Goal: Information Seeking & Learning: Learn about a topic

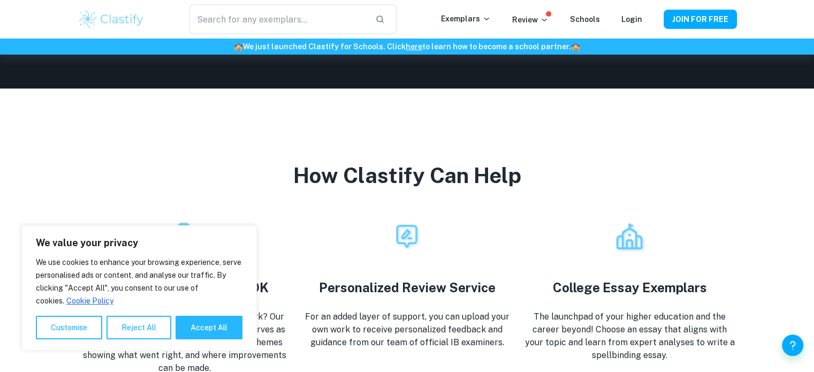
scroll to position [1741, 0]
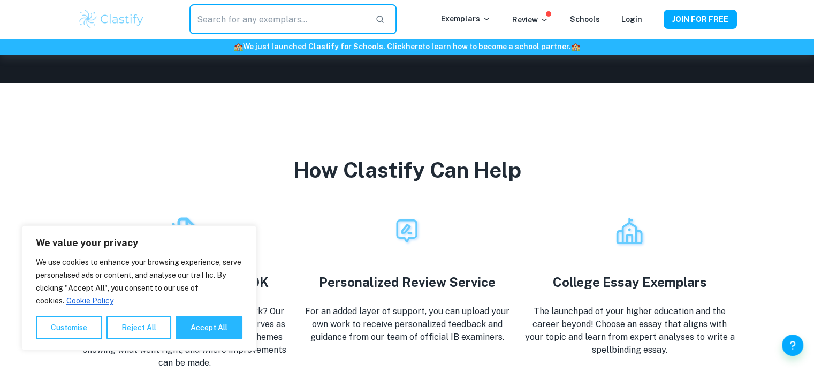
click at [316, 24] on input "text" at bounding box center [278, 19] width 177 height 30
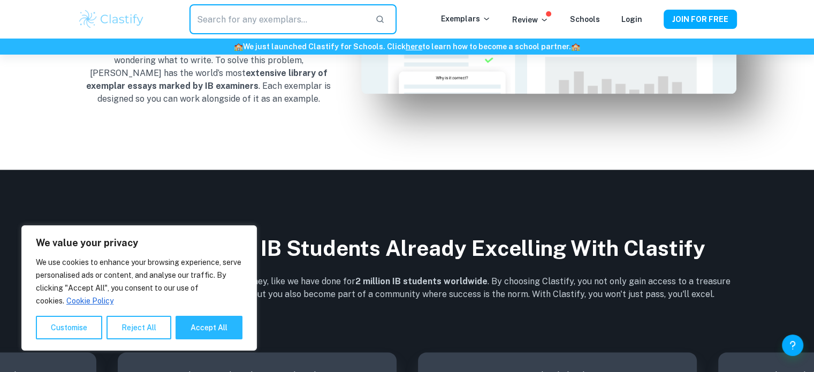
scroll to position [1190, 0]
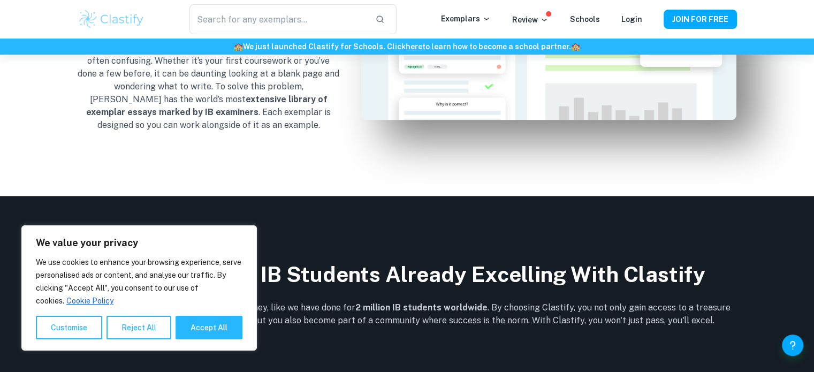
click at [158, 315] on div "We use cookies to enhance your browsing experience, serve personalised ads or c…" at bounding box center [139, 298] width 207 height 84
click at [152, 335] on button "Reject All" at bounding box center [139, 328] width 65 height 24
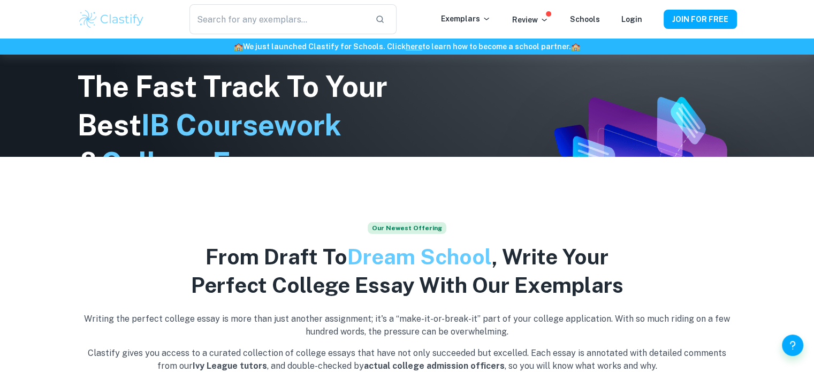
scroll to position [0, 0]
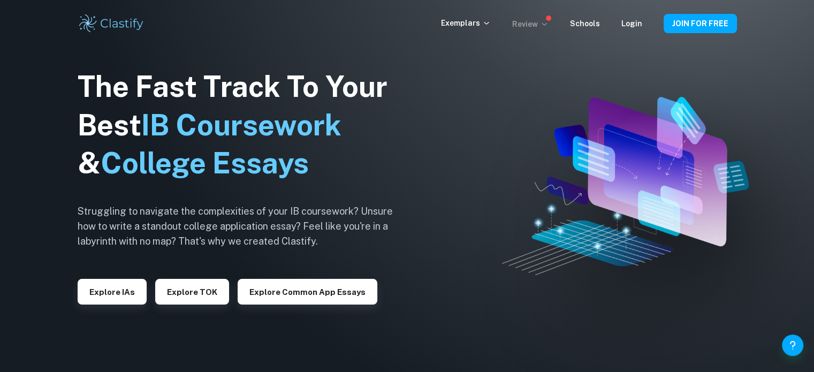
drag, startPoint x: 553, startPoint y: 24, endPoint x: 541, endPoint y: 24, distance: 11.8
click at [541, 24] on div "Review" at bounding box center [541, 23] width 58 height 13
click at [541, 24] on p "Review" at bounding box center [530, 24] width 36 height 12
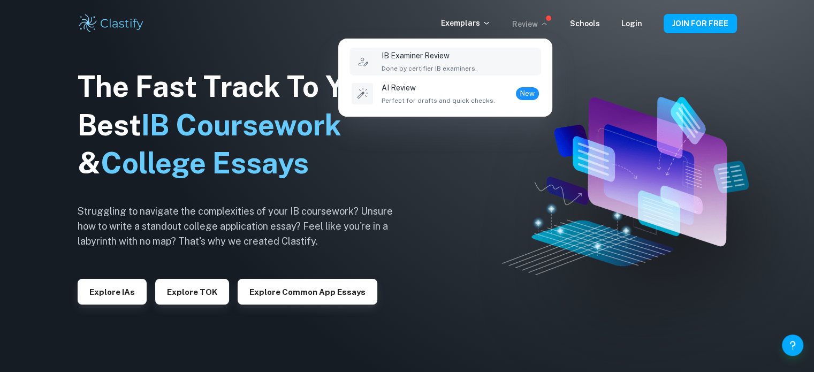
click at [501, 55] on div "IB Examiner Review Done by certifier IB examiners." at bounding box center [460, 62] width 157 height 24
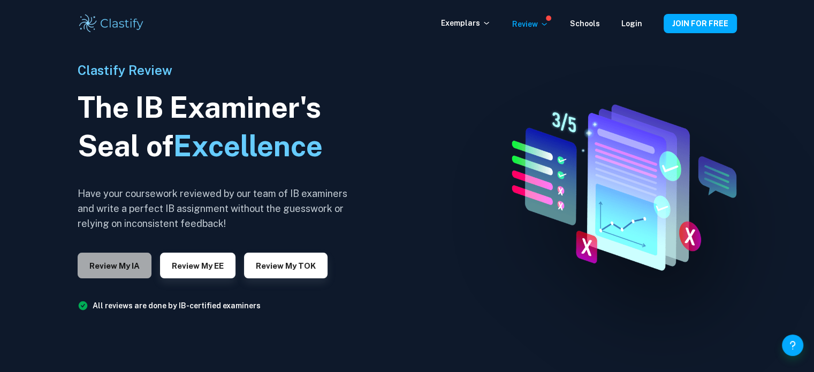
click at [136, 265] on button "Review my IA" at bounding box center [115, 266] width 74 height 26
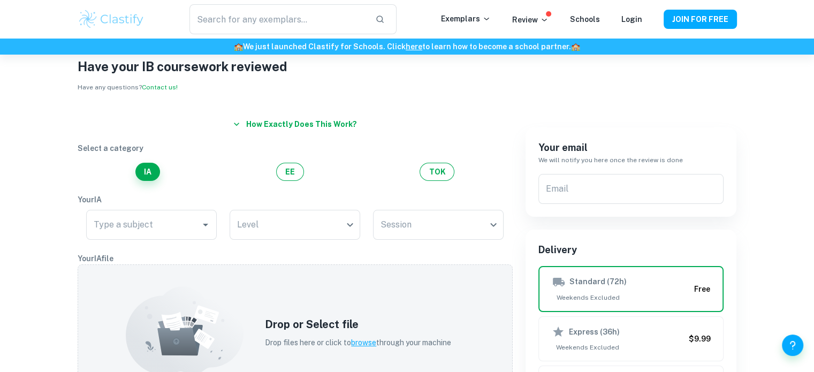
scroll to position [29, 0]
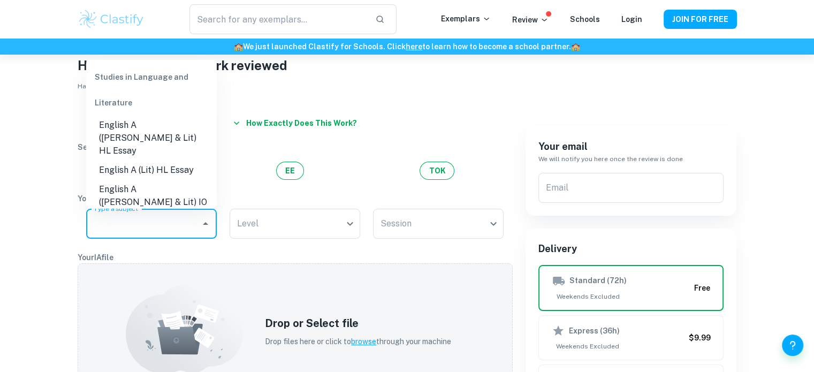
click at [184, 214] on input "Type a subject" at bounding box center [143, 224] width 105 height 20
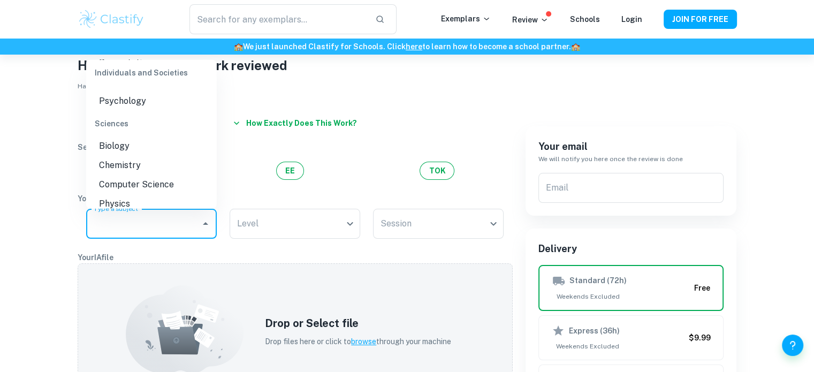
scroll to position [307, 0]
click at [179, 155] on li "Chemistry" at bounding box center [151, 164] width 131 height 19
type input "Chemistry"
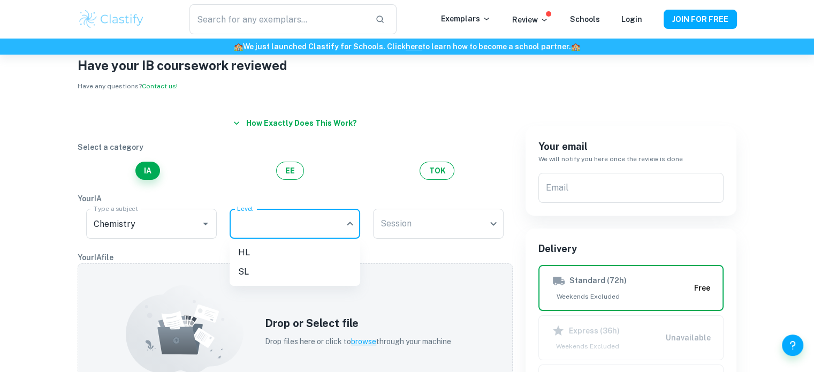
click at [308, 230] on body "We value your privacy We use cookies to enhance your browsing experience, serve…" at bounding box center [407, 212] width 814 height 372
click at [340, 248] on li "HL" at bounding box center [295, 252] width 131 height 19
type input "HL"
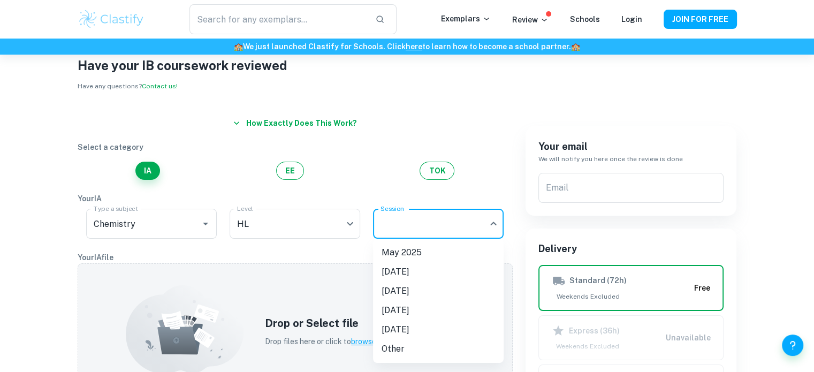
click at [437, 232] on body "We value your privacy We use cookies to enhance your browsing experience, serve…" at bounding box center [407, 212] width 814 height 372
click at [441, 252] on li "May 2025" at bounding box center [438, 252] width 131 height 19
type input "M25"
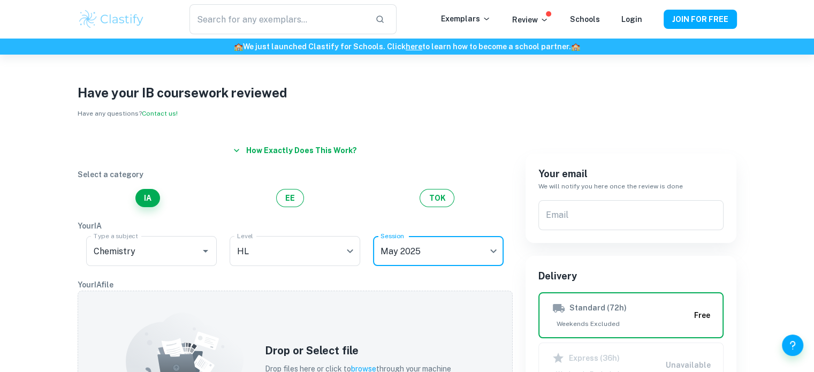
scroll to position [0, 0]
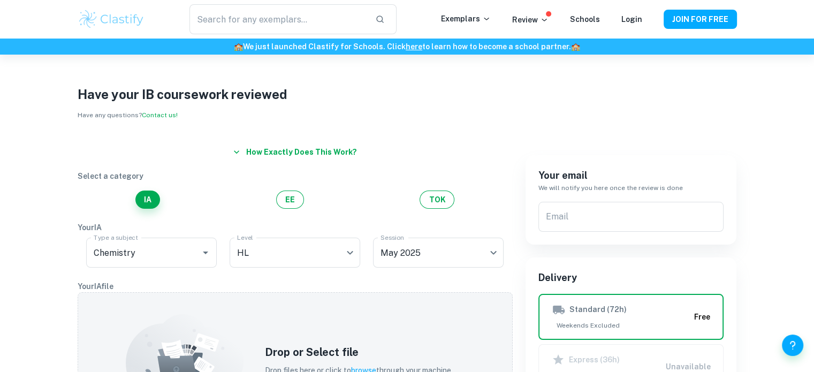
click at [99, 18] on img at bounding box center [112, 19] width 68 height 21
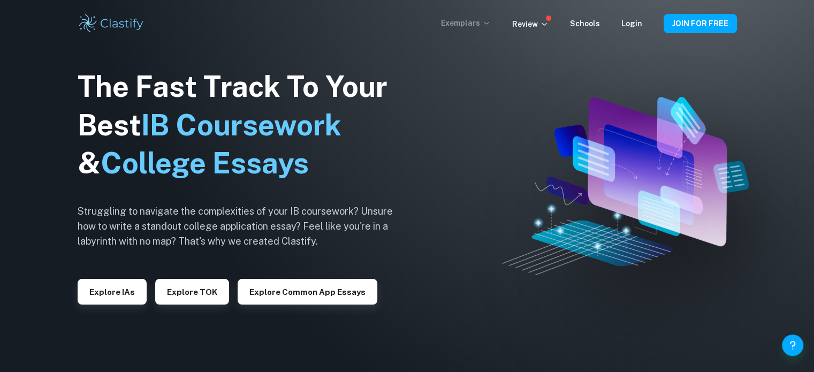
click at [486, 17] on p "Exemplars" at bounding box center [466, 23] width 50 height 12
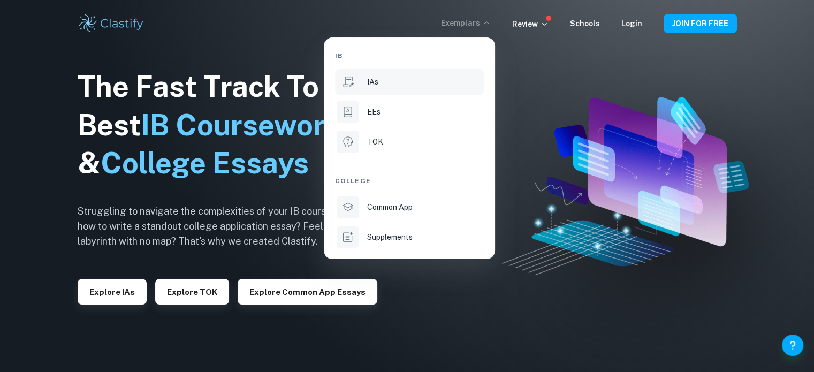
click at [448, 86] on div "IAs" at bounding box center [424, 82] width 115 height 12
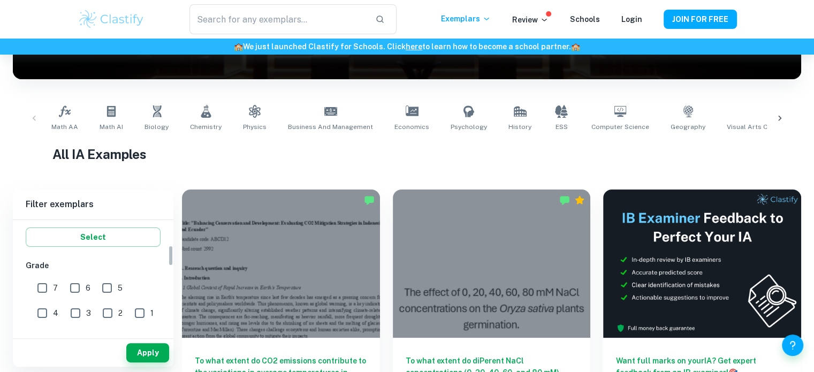
scroll to position [122, 0]
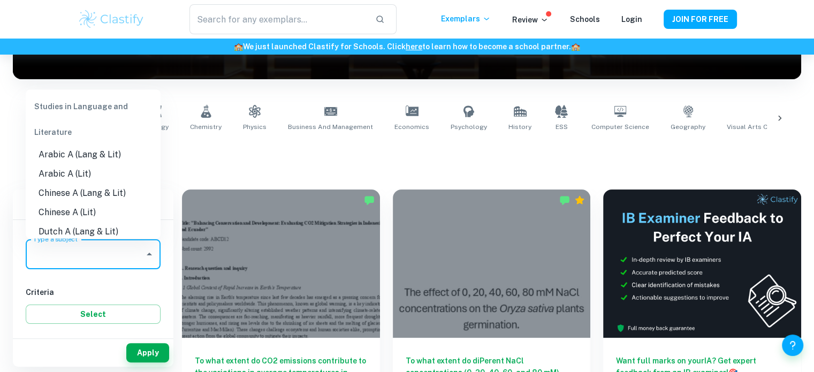
drag, startPoint x: 131, startPoint y: 243, endPoint x: 133, endPoint y: 212, distance: 31.1
click at [133, 212] on body "We value your privacy We use cookies to enhance your browsing experience, serve…" at bounding box center [407, 69] width 814 height 372
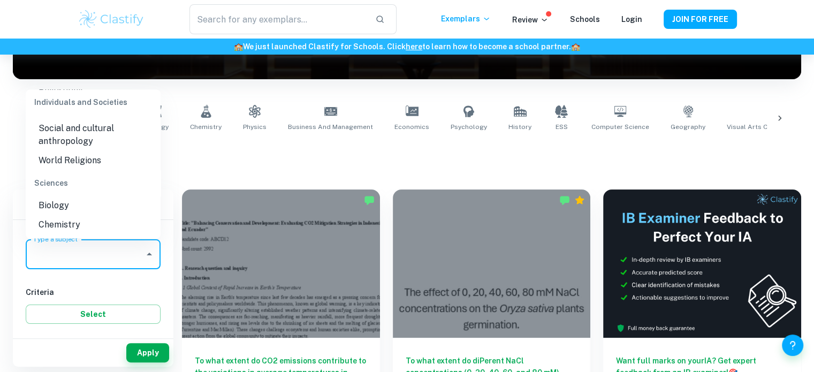
scroll to position [1244, 0]
click at [90, 230] on li "Chemistry" at bounding box center [93, 227] width 135 height 19
type input "Chemistry"
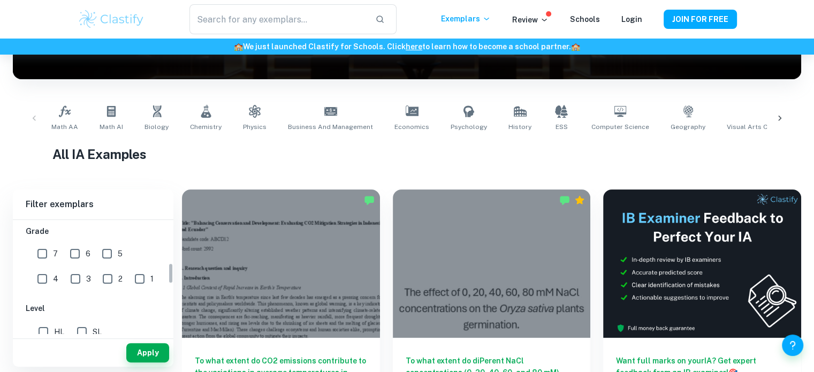
scroll to position [232, 0]
click at [43, 256] on input "7" at bounding box center [42, 254] width 21 height 21
checkbox input "true"
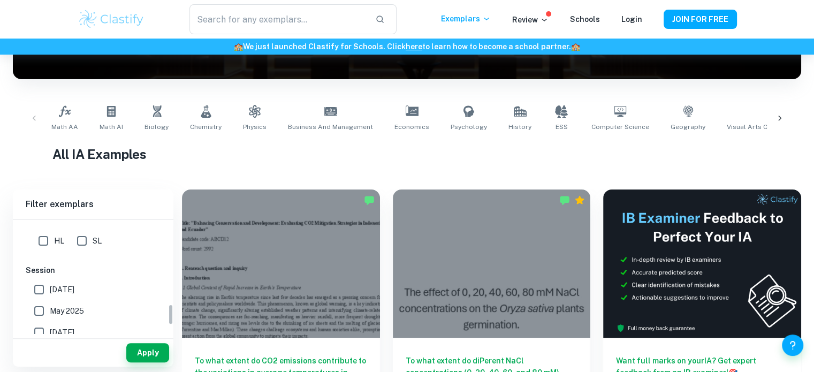
scroll to position [503, 0]
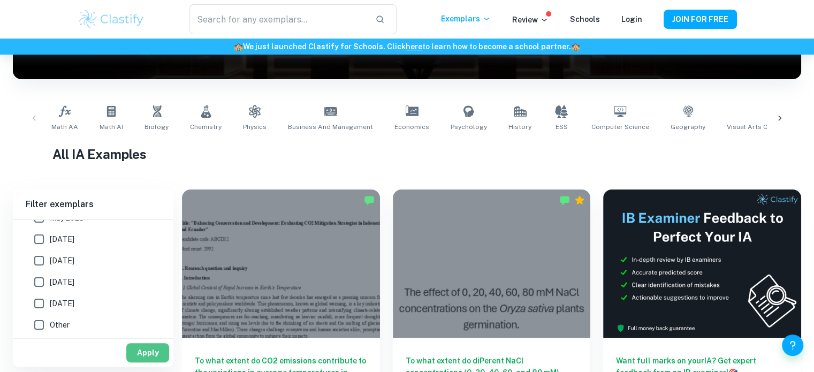
click at [152, 356] on button "Apply" at bounding box center [147, 352] width 43 height 19
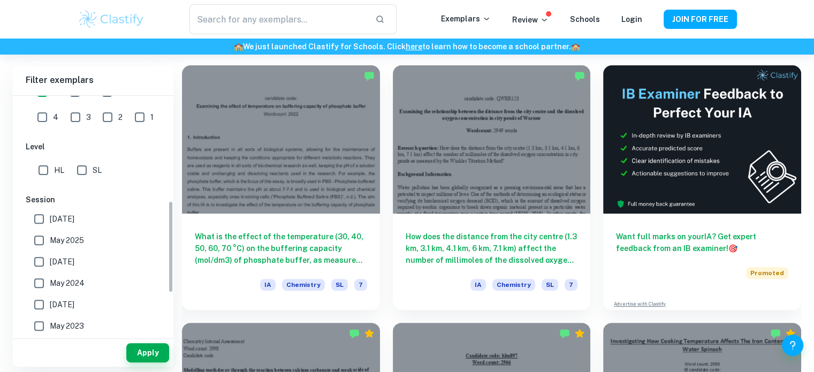
scroll to position [271, 0]
click at [68, 261] on span "[DATE]" at bounding box center [62, 261] width 25 height 12
click at [50, 261] on input "[DATE]" at bounding box center [38, 261] width 21 height 21
checkbox input "true"
click at [54, 282] on span "May 2024" at bounding box center [67, 283] width 35 height 12
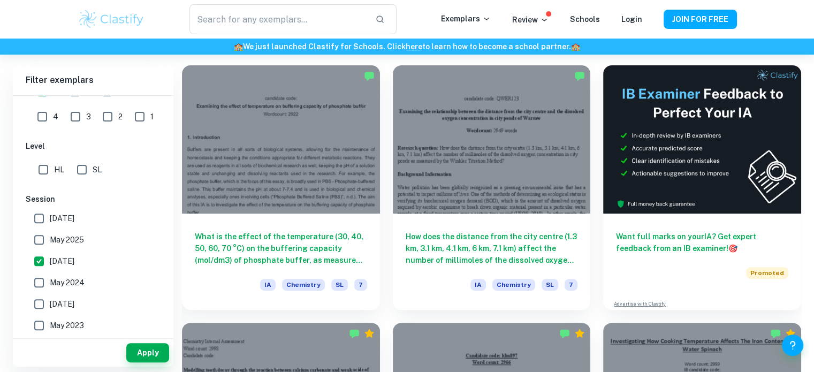
click at [50, 282] on input "May 2024" at bounding box center [38, 282] width 21 height 21
checkbox input "true"
click at [74, 260] on span "[DATE]" at bounding box center [62, 261] width 25 height 12
click at [50, 260] on input "[DATE]" at bounding box center [38, 261] width 21 height 21
checkbox input "false"
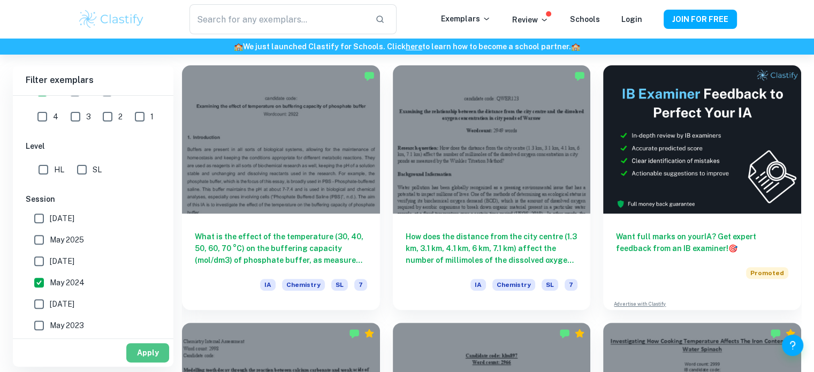
click at [146, 358] on button "Apply" at bounding box center [147, 352] width 43 height 19
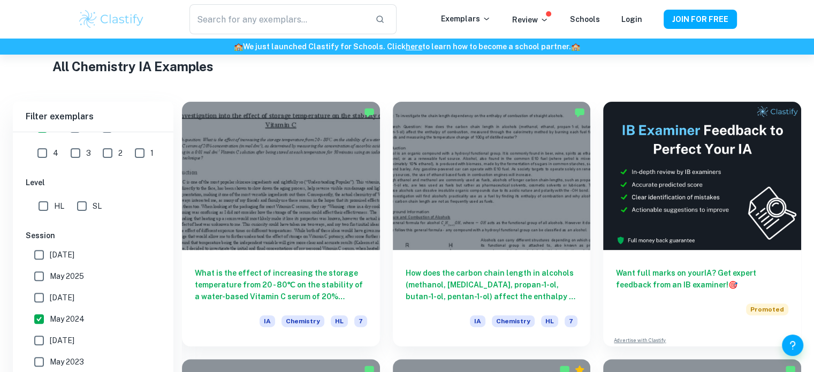
scroll to position [296, 0]
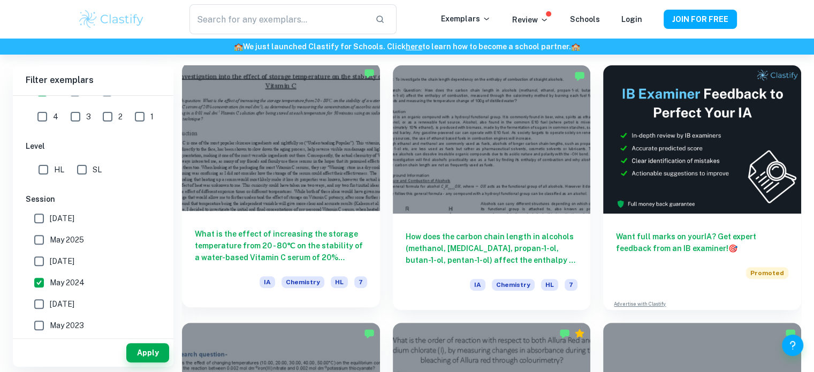
click at [316, 224] on div "What is the effect of increasing the storage temperature from 20 - 80℃ on the s…" at bounding box center [281, 259] width 198 height 96
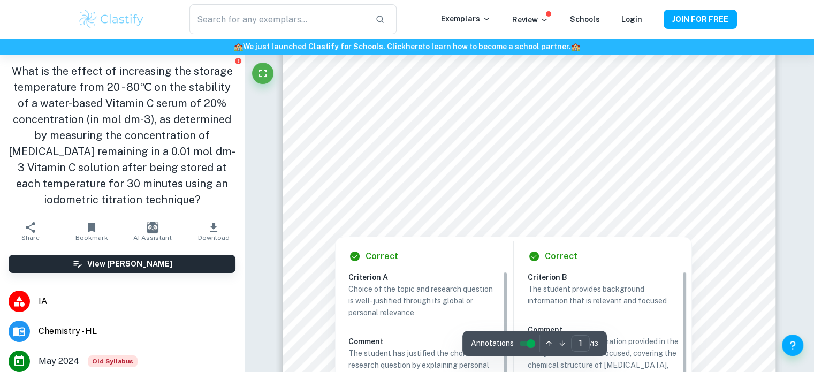
scroll to position [66, 0]
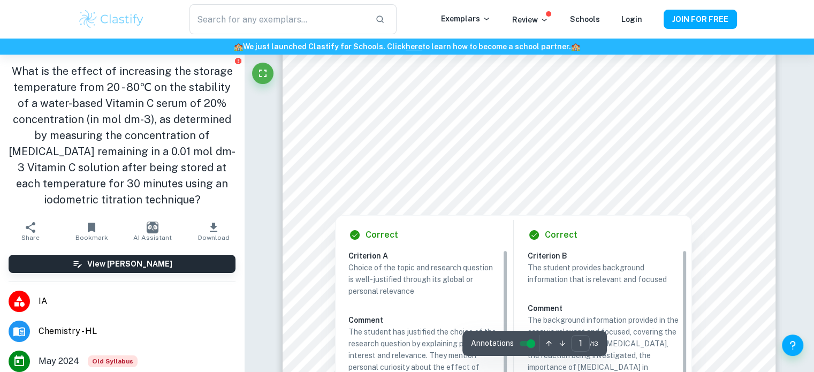
click at [590, 176] on div at bounding box center [526, 183] width 450 height 15
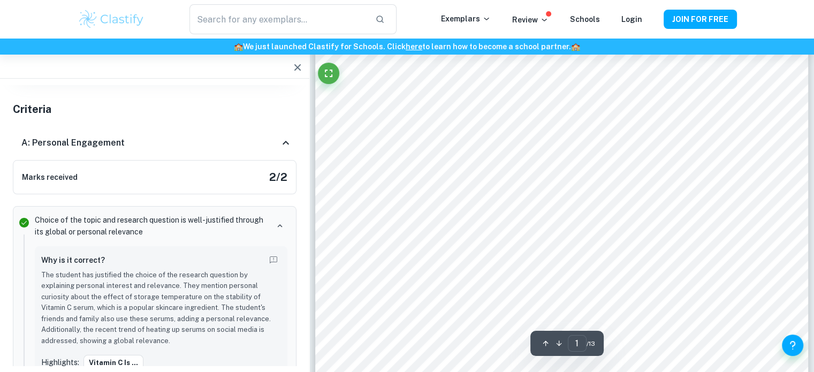
scroll to position [97, 0]
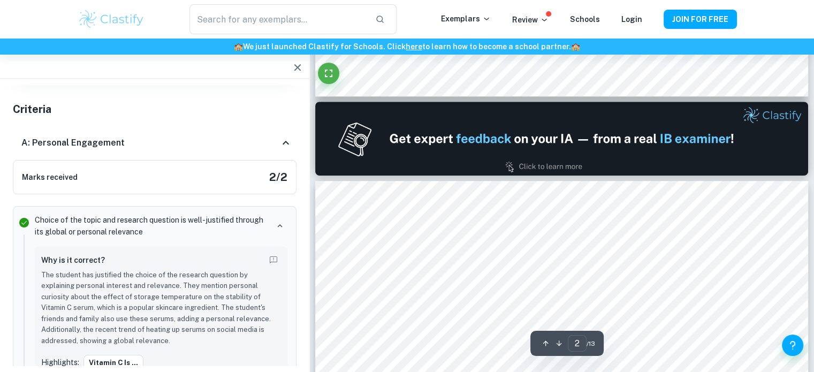
type input "1"
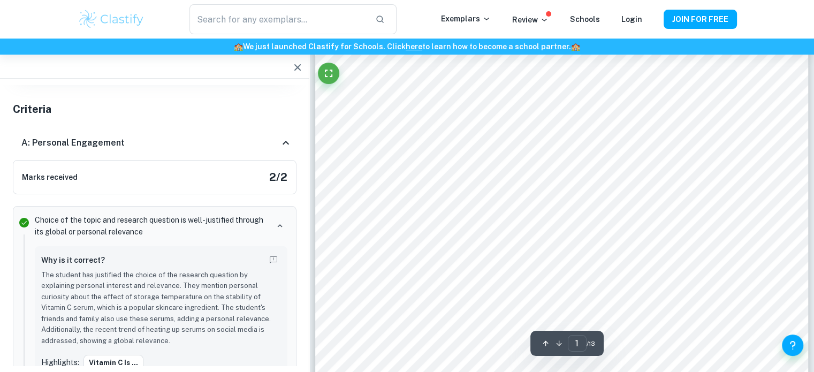
scroll to position [115, 0]
